Goal: Transaction & Acquisition: Purchase product/service

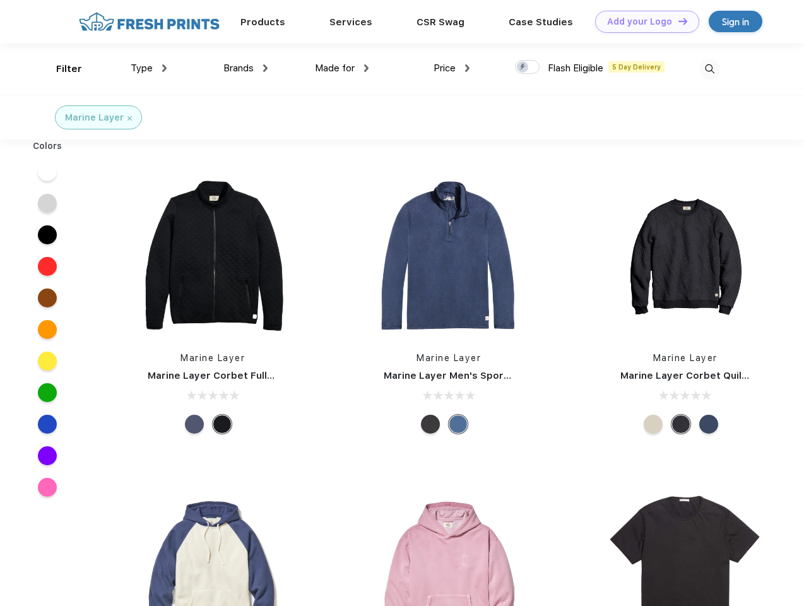
scroll to position [1, 0]
click at [643, 21] on link "Add your Logo Design Tool" at bounding box center [647, 22] width 104 height 22
click at [0, 0] on div "Design Tool" at bounding box center [0, 0] width 0 height 0
click at [677, 21] on link "Add your Logo Design Tool" at bounding box center [647, 22] width 104 height 22
click at [61, 69] on div "Filter" at bounding box center [69, 69] width 26 height 15
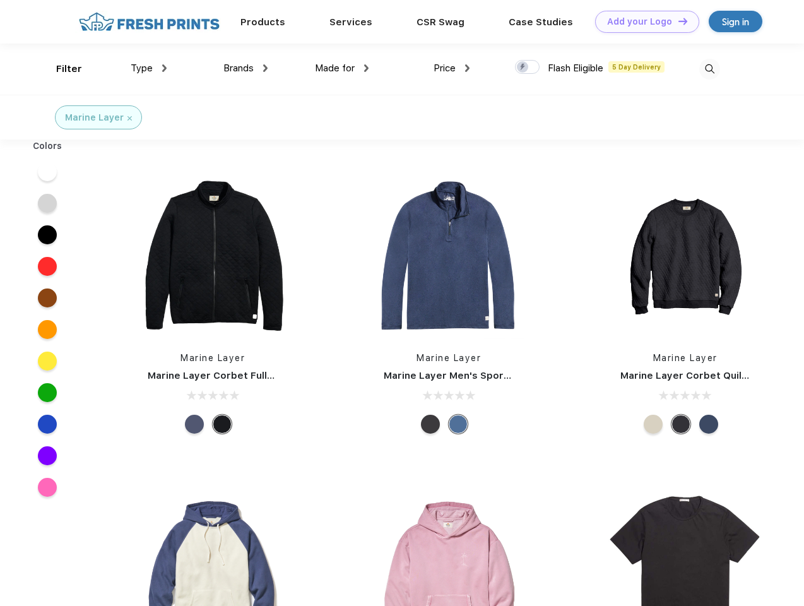
click at [149, 68] on span "Type" at bounding box center [142, 67] width 22 height 11
click at [246, 68] on span "Brands" at bounding box center [238, 67] width 30 height 11
click at [342, 68] on span "Made for" at bounding box center [335, 67] width 40 height 11
click at [452, 68] on span "Price" at bounding box center [445, 67] width 22 height 11
click at [528, 68] on div at bounding box center [527, 67] width 25 height 14
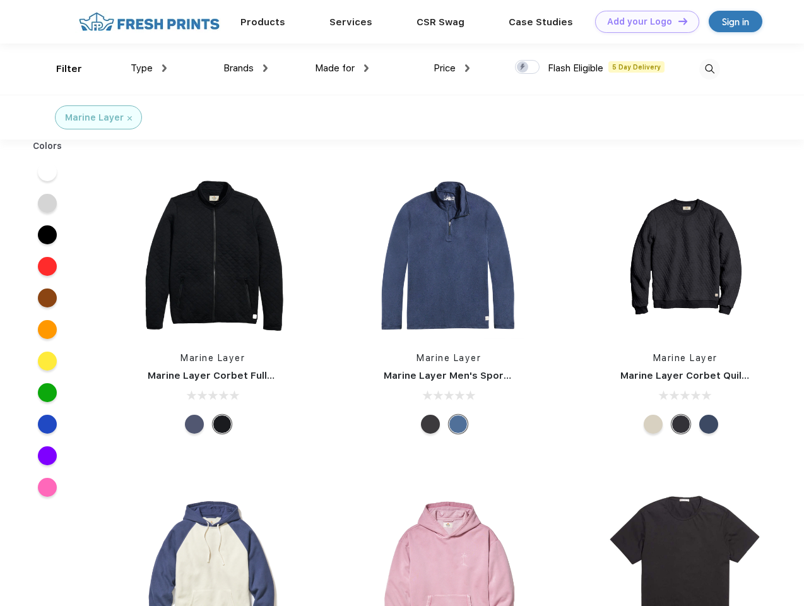
click at [523, 68] on input "checkbox" at bounding box center [519, 63] width 8 height 8
click at [710, 69] on img at bounding box center [709, 69] width 21 height 21
